Goal: Complete application form: Complete application form

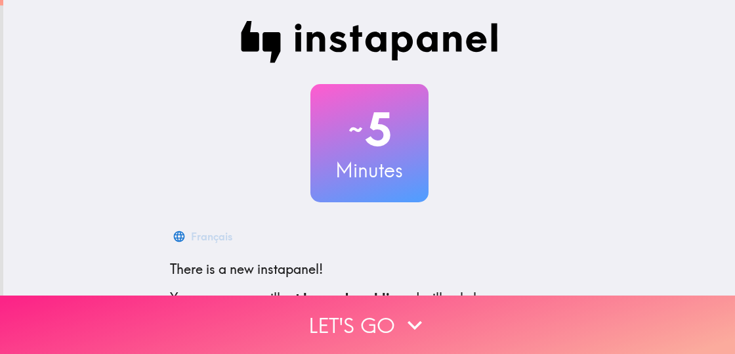
click at [401, 311] on icon "button" at bounding box center [414, 325] width 29 height 29
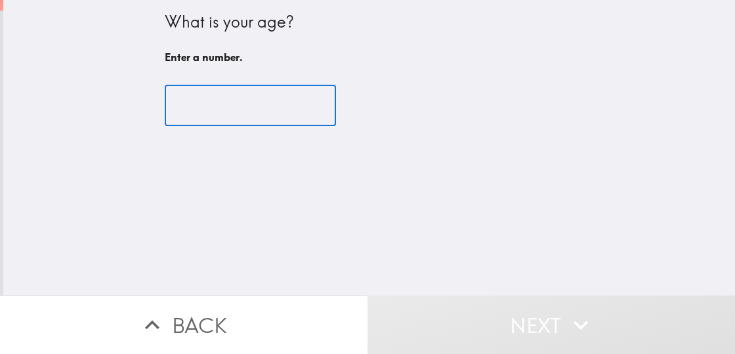
click at [260, 109] on input "number" at bounding box center [250, 105] width 171 height 41
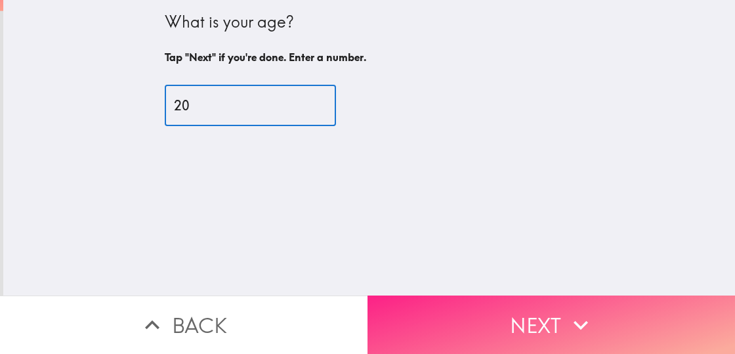
type input "20"
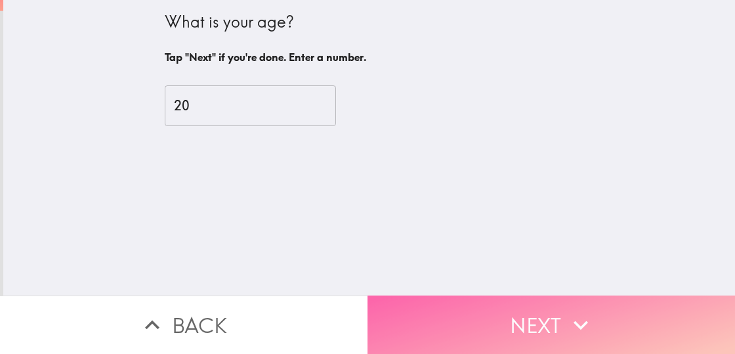
click at [611, 313] on button "Next" at bounding box center [552, 324] width 368 height 58
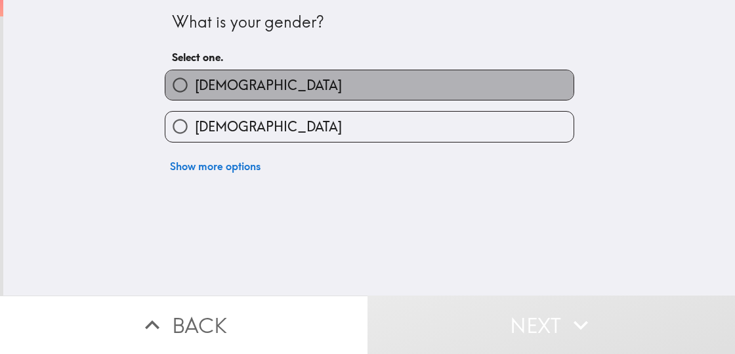
click at [327, 76] on label "[DEMOGRAPHIC_DATA]" at bounding box center [369, 85] width 408 height 30
click at [195, 76] on input "[DEMOGRAPHIC_DATA]" at bounding box center [180, 85] width 30 height 30
radio input "true"
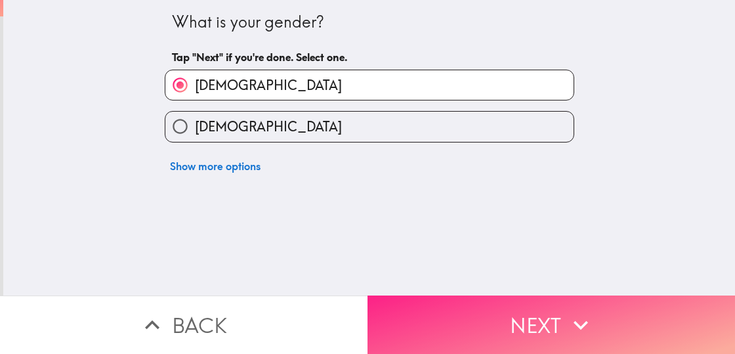
click at [469, 311] on button "Next" at bounding box center [552, 324] width 368 height 58
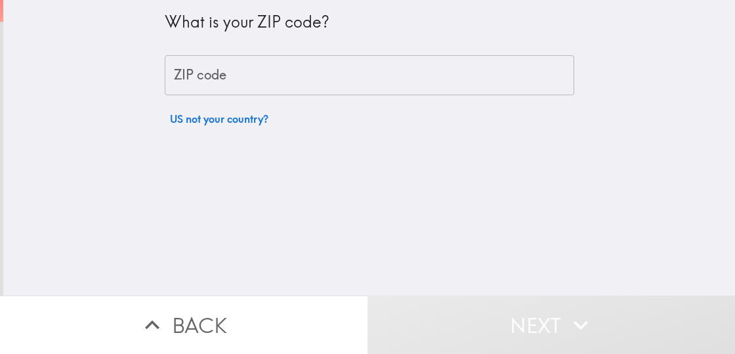
click at [207, 77] on input "ZIP code" at bounding box center [370, 75] width 410 height 41
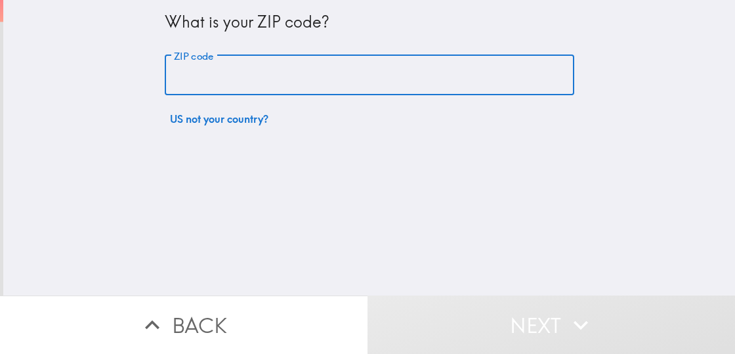
type input "95833"
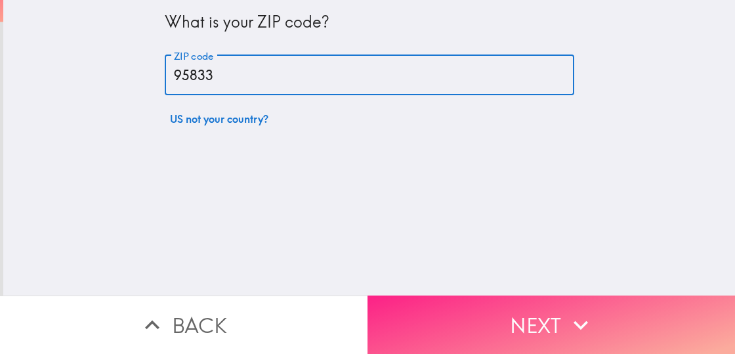
click at [537, 301] on button "Next" at bounding box center [552, 324] width 368 height 58
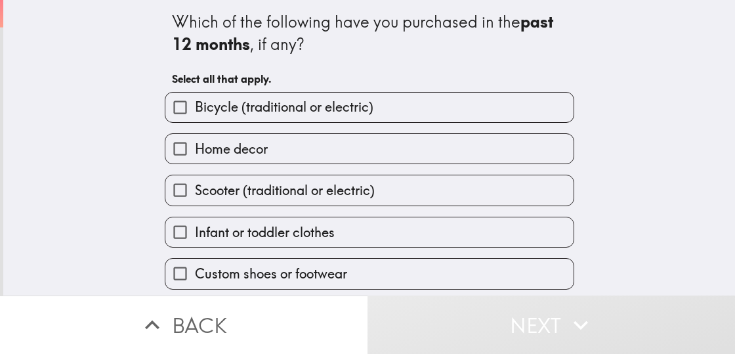
click at [267, 108] on span "Bicycle (traditional or electric)" at bounding box center [284, 107] width 179 height 18
click at [195, 108] on input "Bicycle (traditional or electric)" at bounding box center [180, 108] width 30 height 30
checkbox input "true"
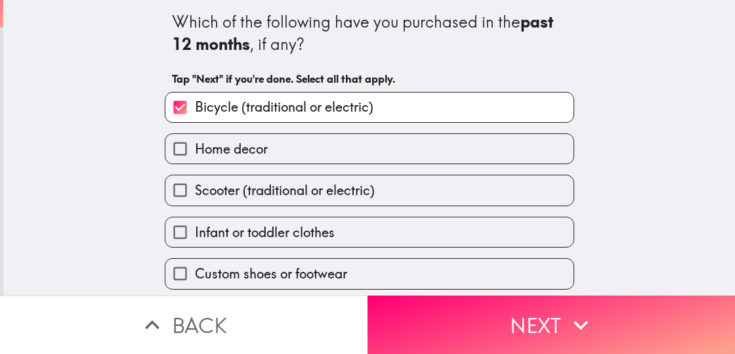
click at [298, 148] on label "Home decor" at bounding box center [369, 149] width 408 height 30
click at [195, 148] on input "Home decor" at bounding box center [180, 149] width 30 height 30
checkbox input "true"
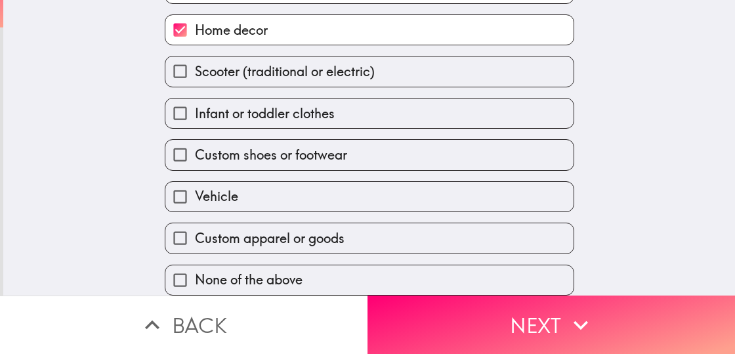
scroll to position [131, 0]
click at [233, 186] on label "Vehicle" at bounding box center [369, 197] width 408 height 30
click at [195, 186] on input "Vehicle" at bounding box center [180, 197] width 30 height 30
checkbox input "true"
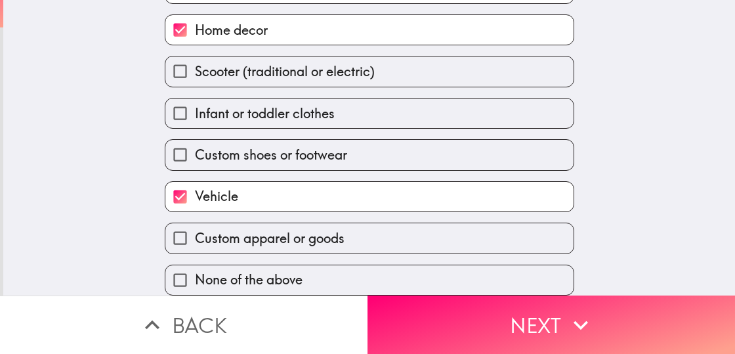
scroll to position [132, 0]
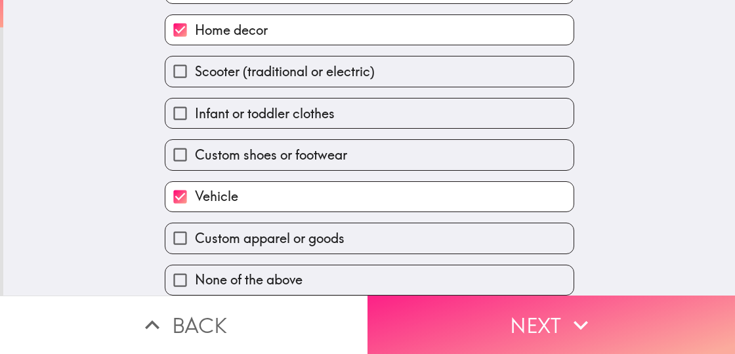
click at [534, 324] on button "Next" at bounding box center [552, 324] width 368 height 58
